Goal: Task Accomplishment & Management: Use online tool/utility

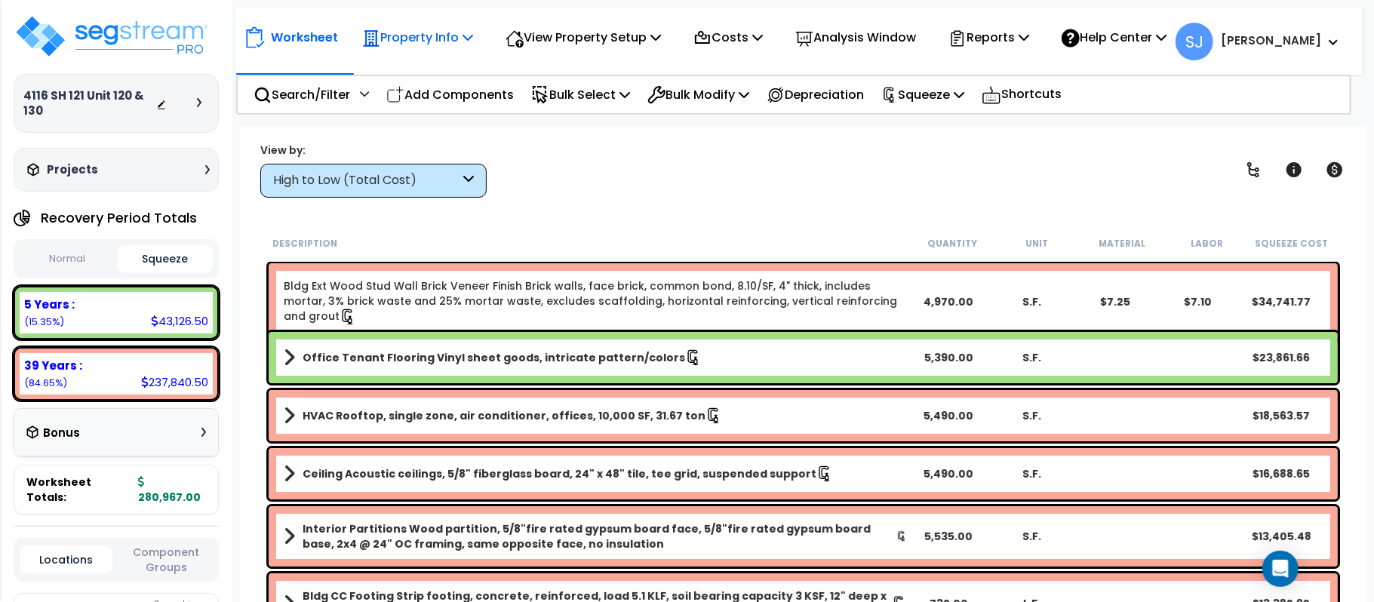
click at [463, 41] on p "Property Info" at bounding box center [417, 37] width 111 height 20
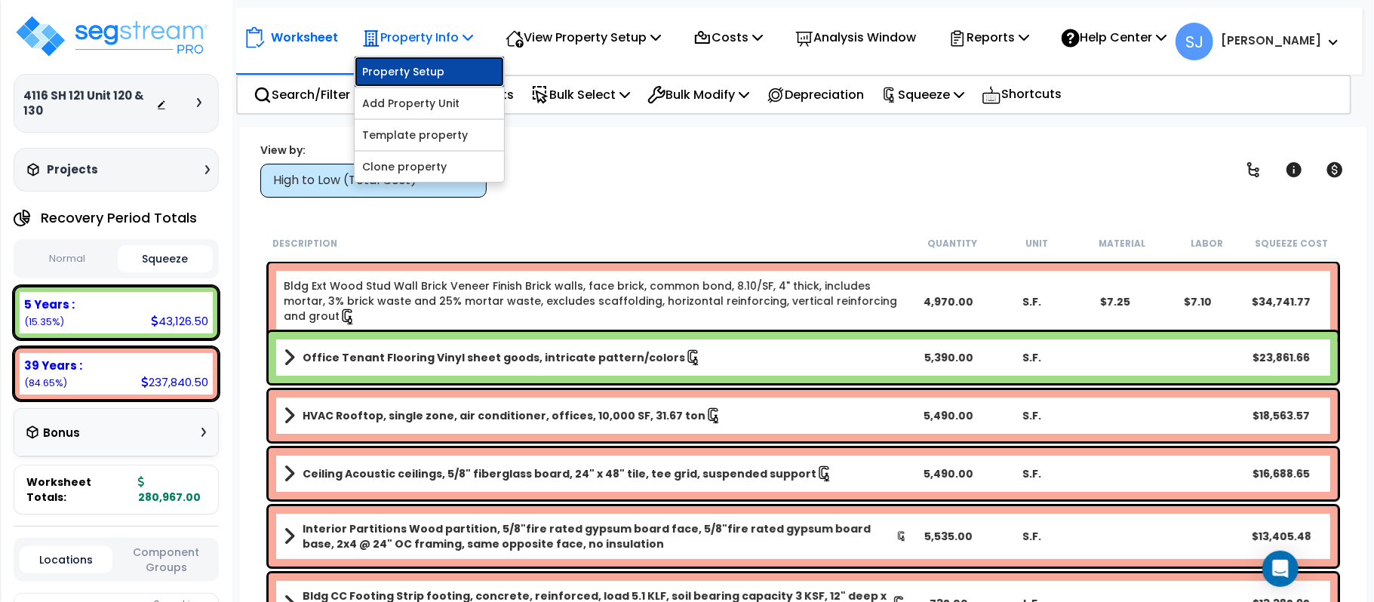
click at [454, 69] on link "Property Setup" at bounding box center [429, 72] width 149 height 30
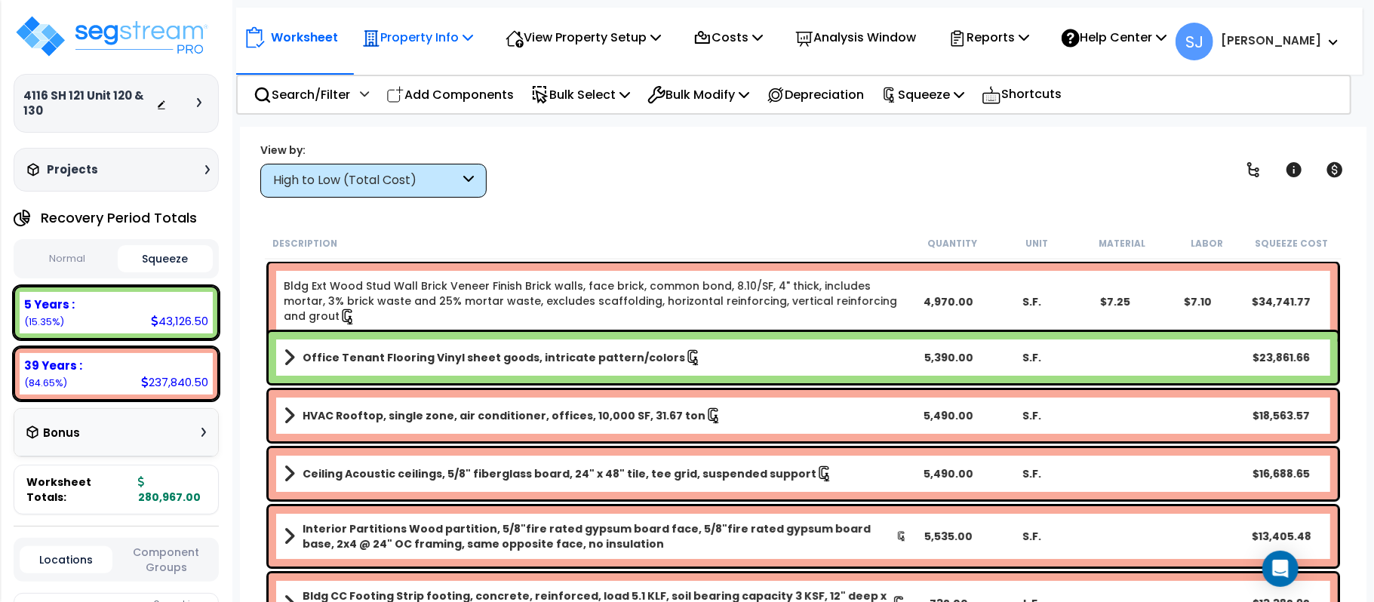
click at [466, 39] on icon at bounding box center [468, 37] width 11 height 12
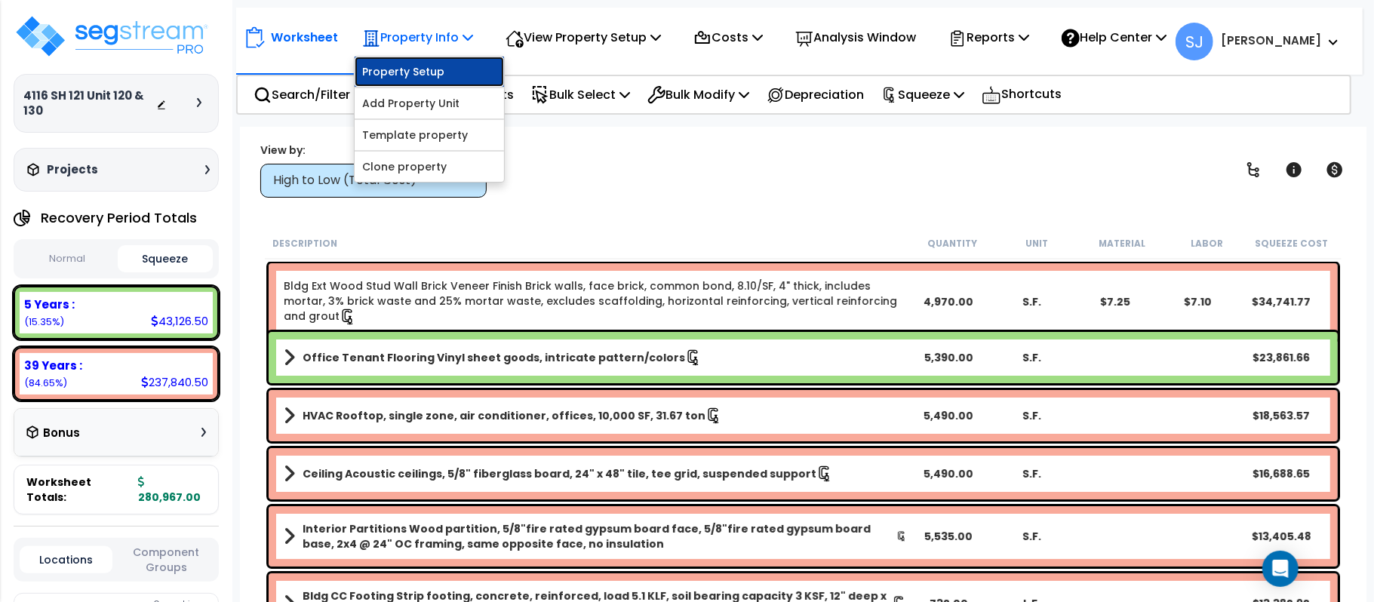
click at [471, 76] on link "Property Setup" at bounding box center [429, 72] width 149 height 30
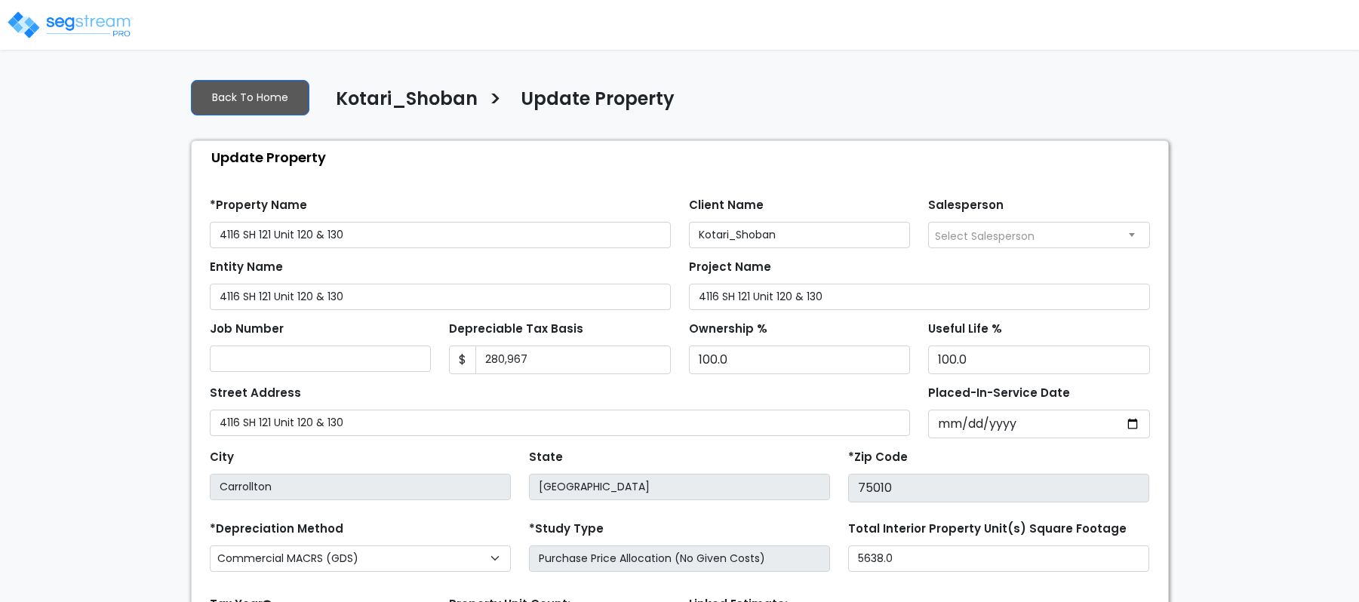
select select "2022"
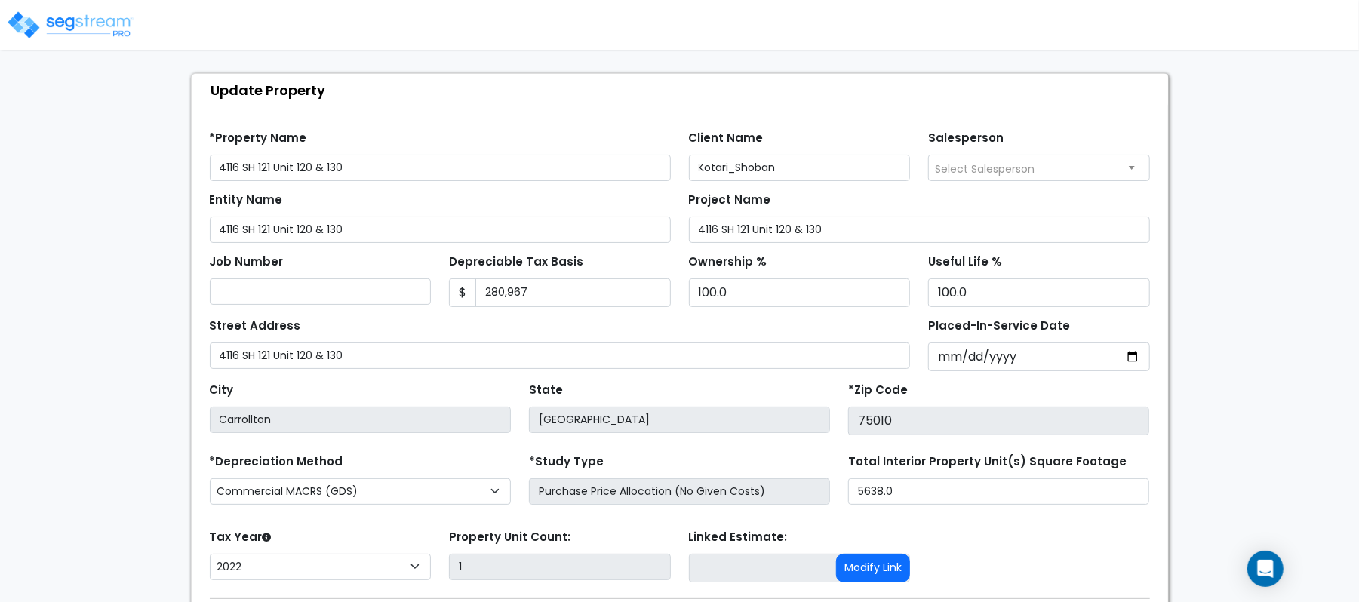
scroll to position [100, 0]
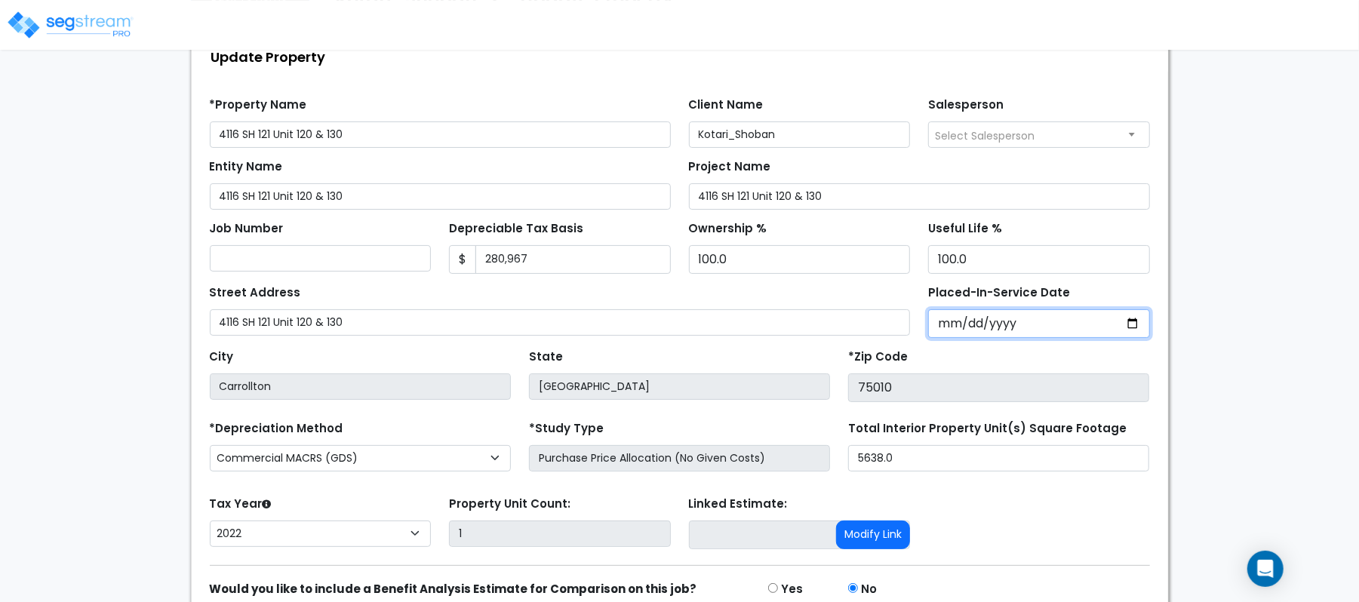
click at [945, 320] on input "2022-03-01" at bounding box center [1039, 323] width 222 height 29
type input "2021-12-31"
select select "2021"
click at [95, 300] on div "We are Building your Property. So please grab a coffee and let us do the heavy …" at bounding box center [679, 319] width 1359 height 706
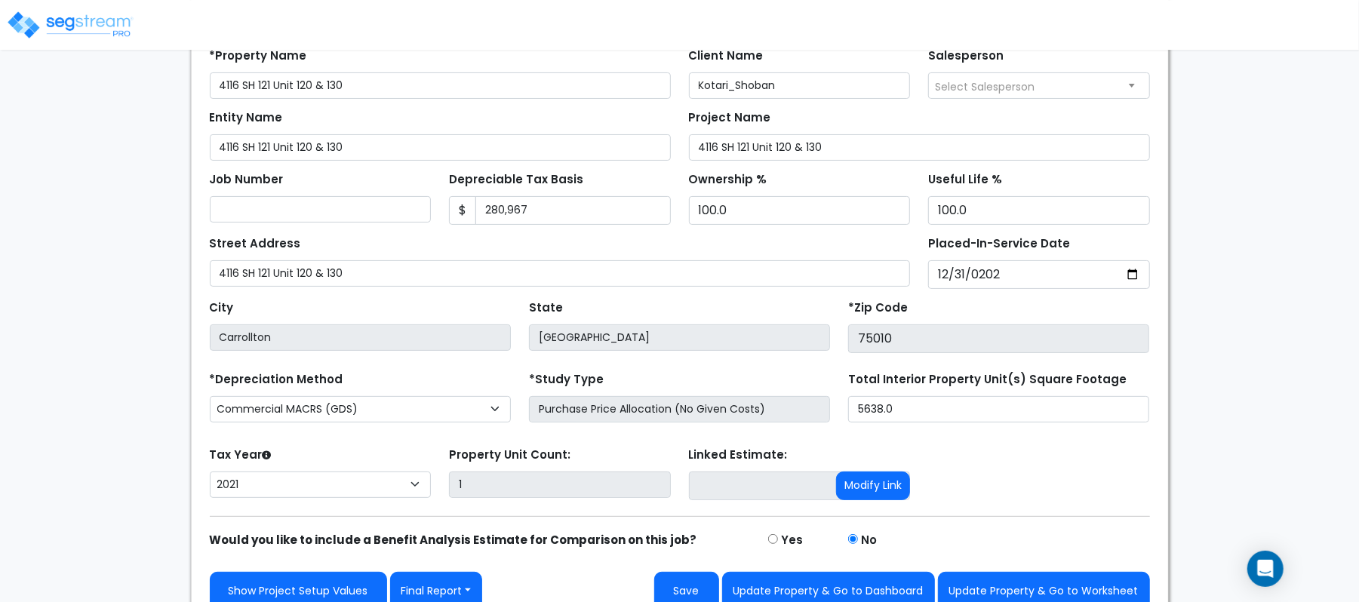
scroll to position [174, 0]
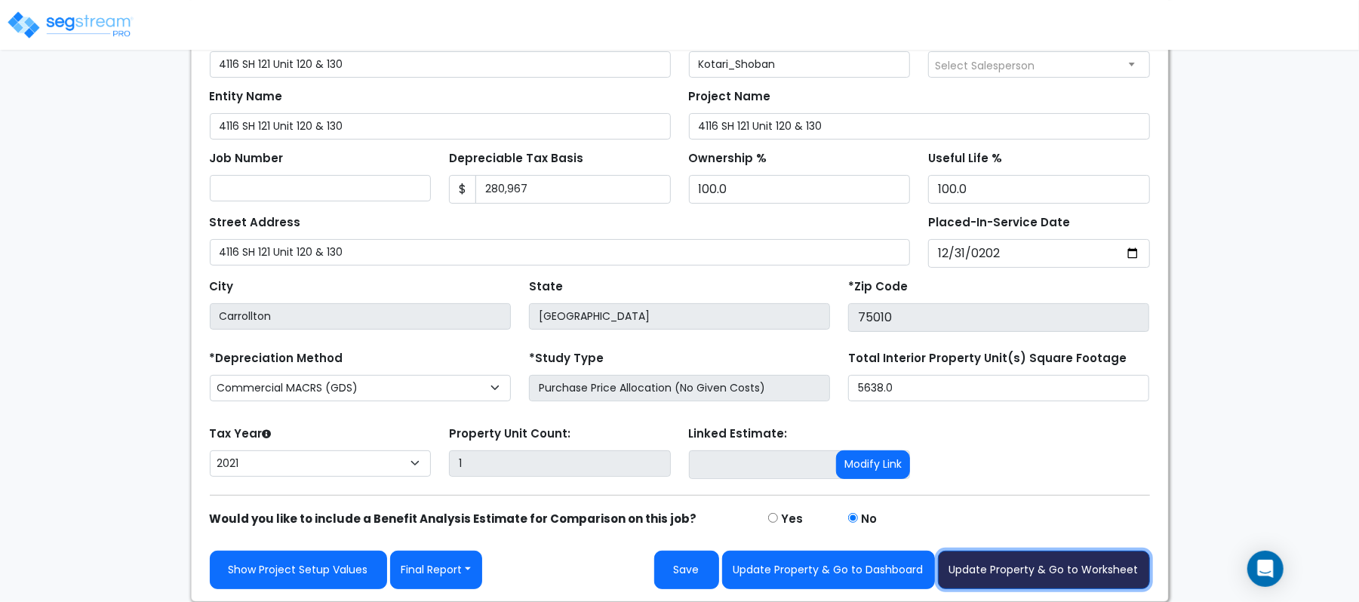
click at [982, 562] on button "Update Property & Go to Worksheet" at bounding box center [1044, 570] width 212 height 38
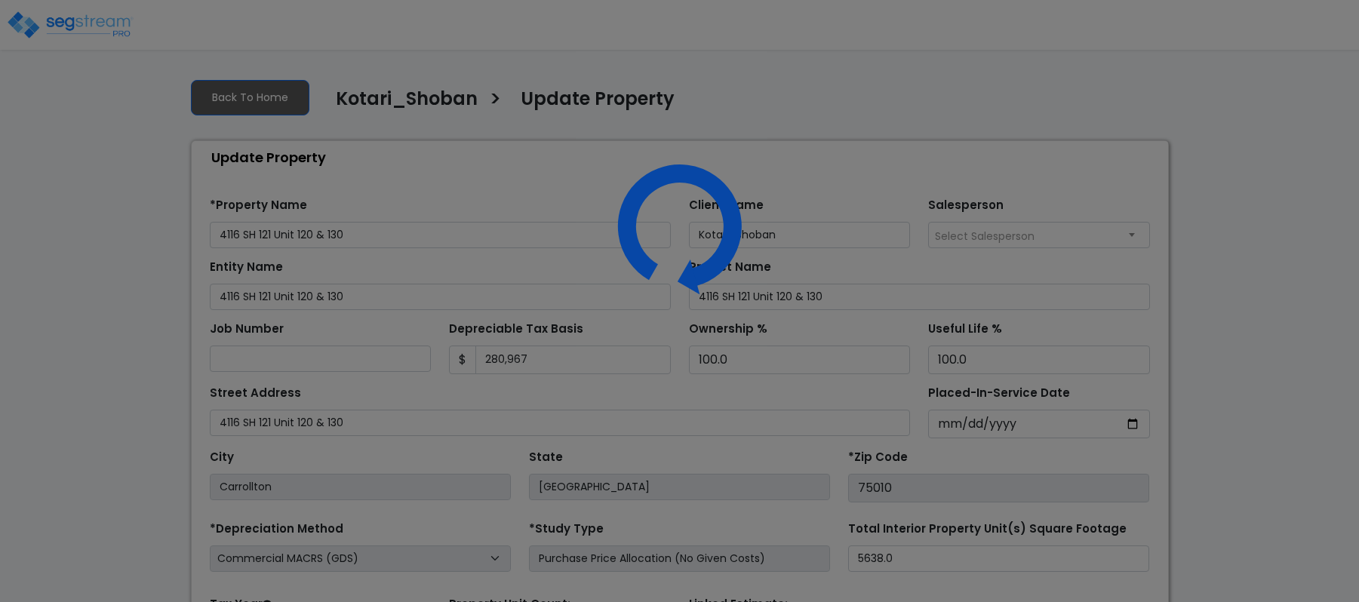
select select "2022"
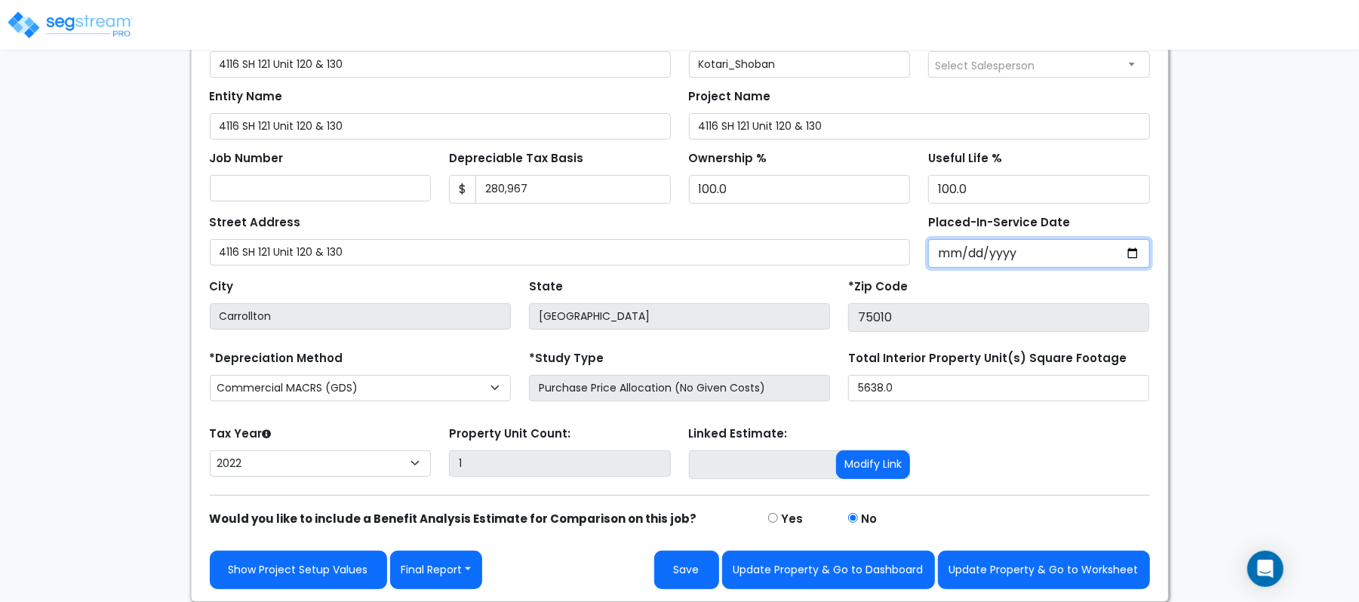
click at [945, 261] on input "2022-03-01" at bounding box center [1039, 253] width 222 height 29
type input "2021-12-31"
select select "2021"
click at [1225, 332] on div "We are Building your Property. So please grab a coffee and let us do the heavy …" at bounding box center [679, 249] width 1359 height 706
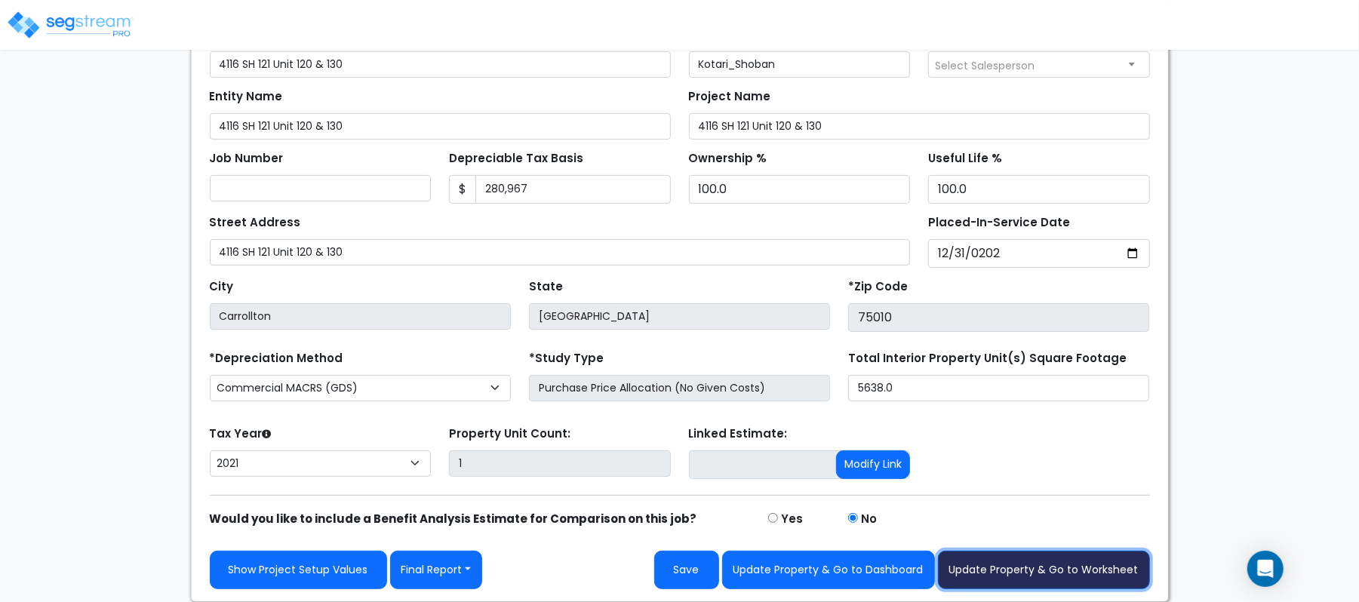
click at [1039, 569] on button "Update Property & Go to Worksheet" at bounding box center [1044, 570] width 212 height 38
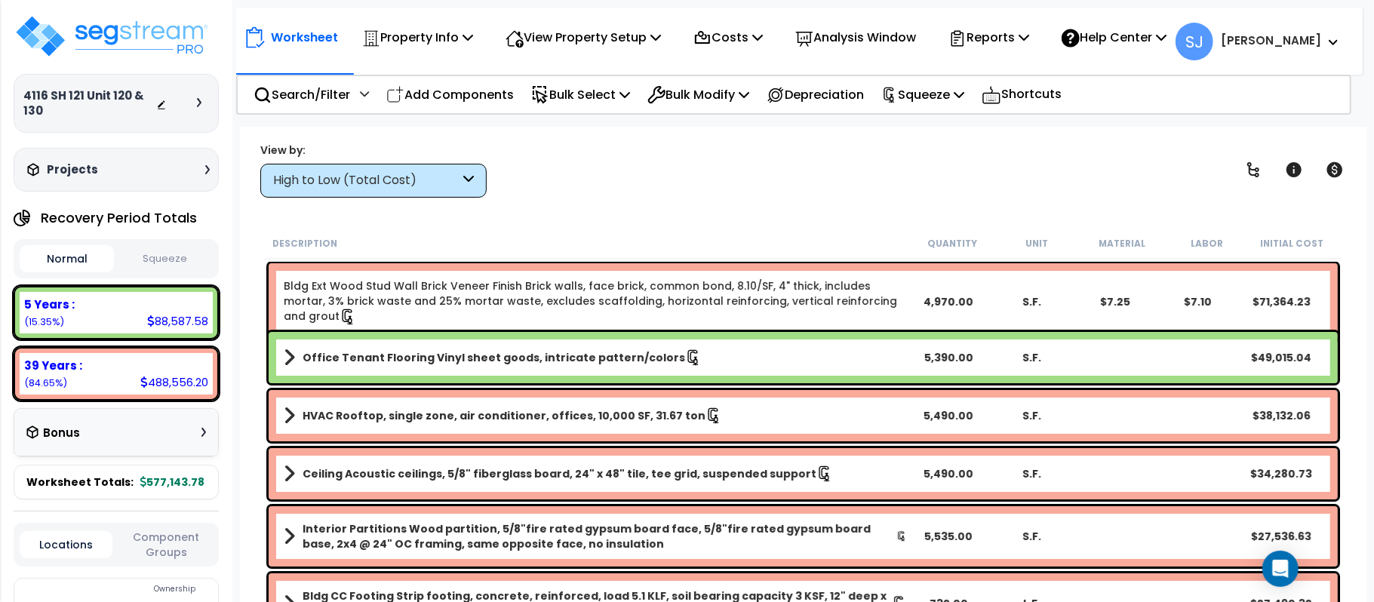
click at [180, 261] on button "Squeeze" at bounding box center [165, 259] width 94 height 26
click at [1029, 39] on icon at bounding box center [1024, 37] width 11 height 12
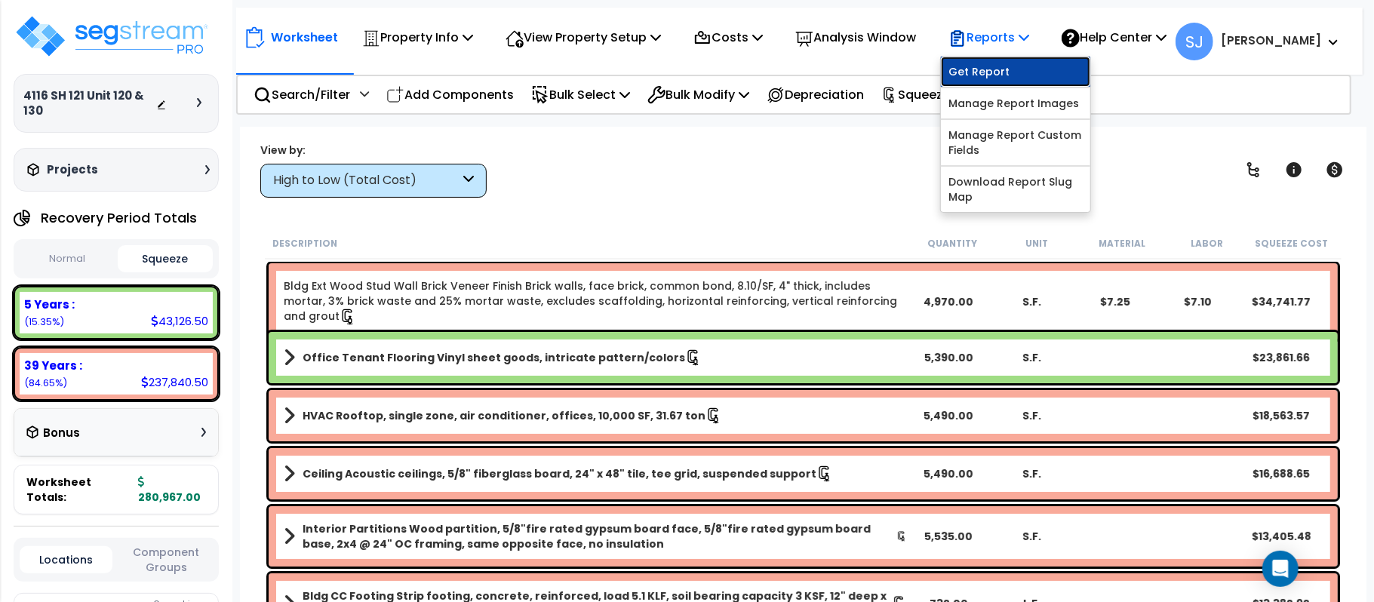
click at [1034, 81] on link "Get Report" at bounding box center [1015, 72] width 149 height 30
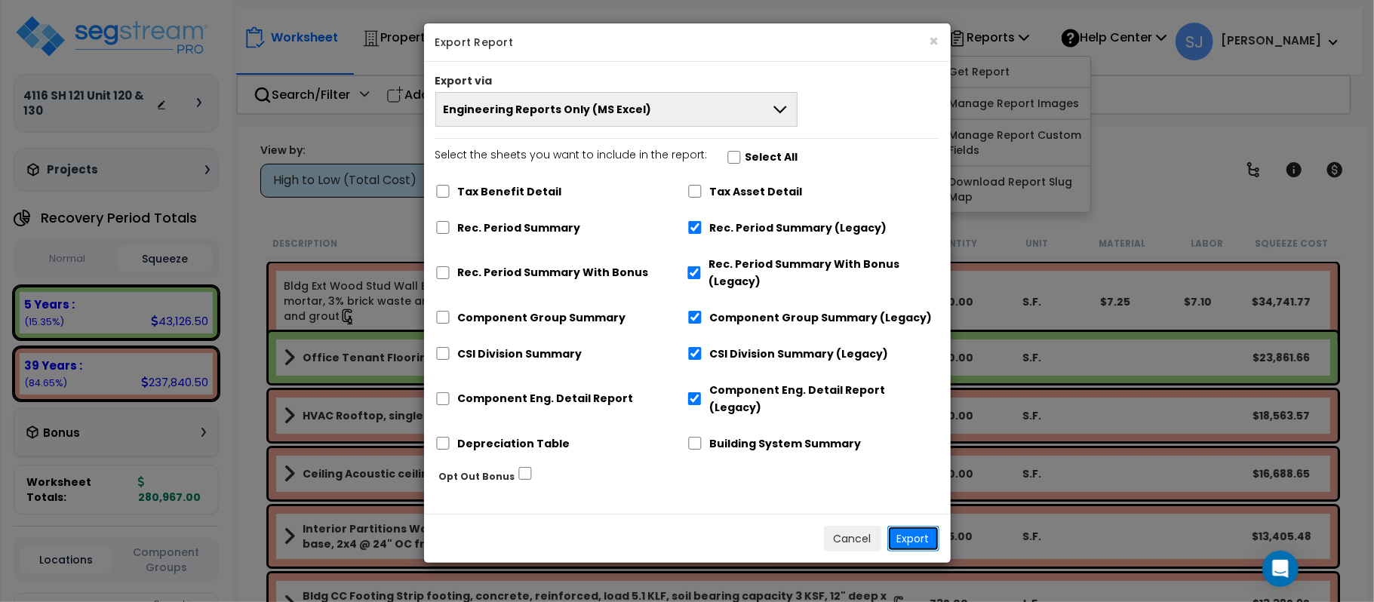
click at [915, 526] on button "Export" at bounding box center [913, 539] width 52 height 26
